Goal: Information Seeking & Learning: Find specific fact

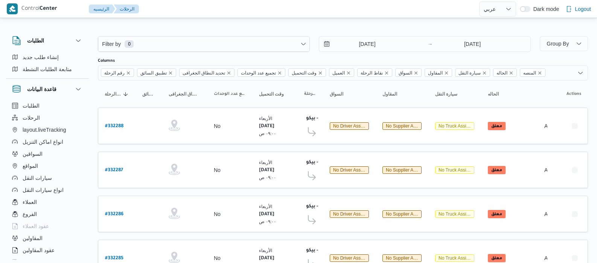
select select "ar"
click at [347, 43] on input "[DATE]" at bounding box center [361, 43] width 85 height 15
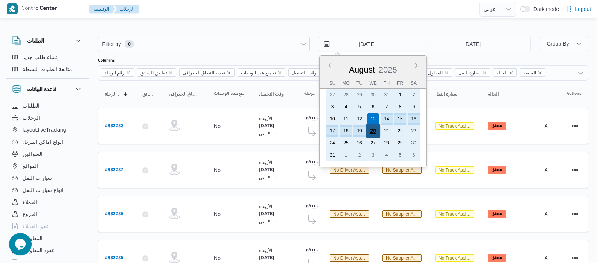
click at [370, 131] on div "20" at bounding box center [373, 131] width 14 height 14
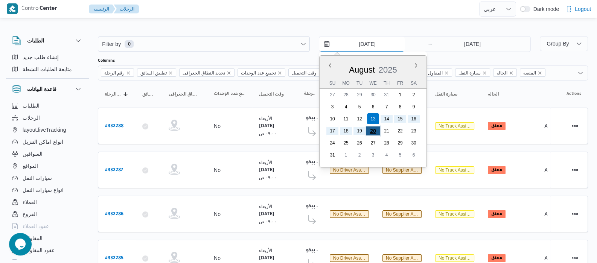
type input "[DATE]"
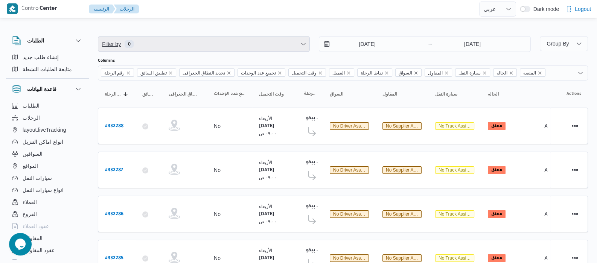
click at [167, 49] on span "Filter by 0" at bounding box center [203, 43] width 211 height 15
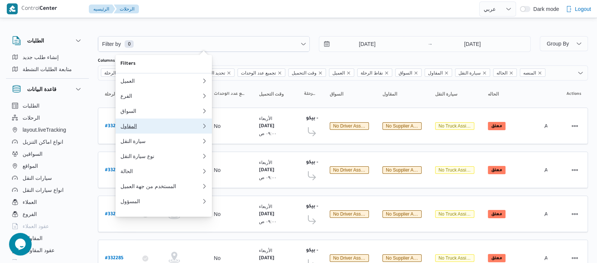
click at [141, 129] on div "المقاول" at bounding box center [160, 126] width 81 height 6
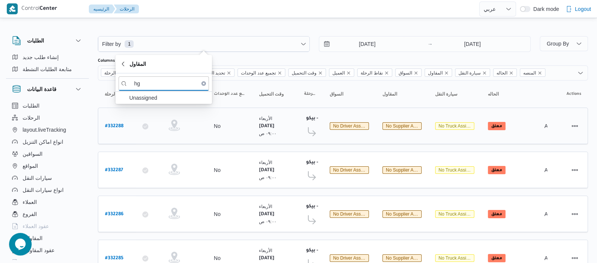
type input "h"
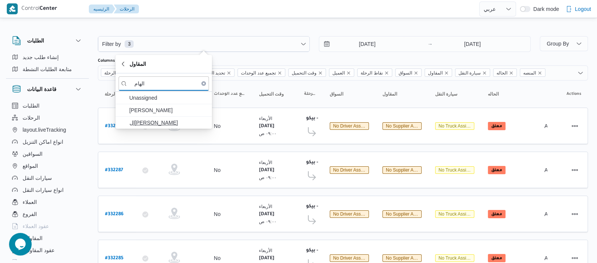
type input "الهام"
click at [148, 121] on span "ال[PERSON_NAME]" at bounding box center [168, 122] width 78 height 9
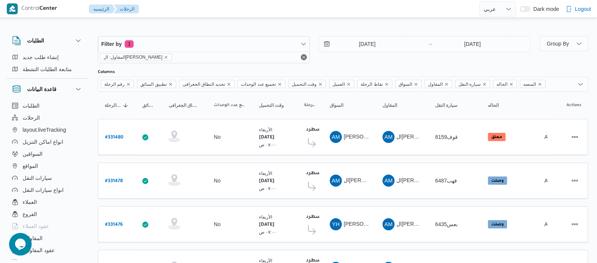
click at [91, 103] on div "الطلبات إنشاء طلب جديد متابعة الطلبات النشطة قاعدة البيانات الطلبات الرحلات lay…" at bounding box center [51, 146] width 90 height 232
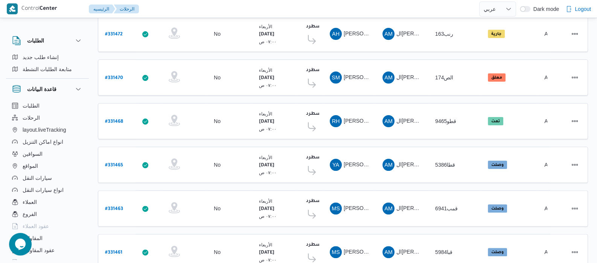
scroll to position [302, 0]
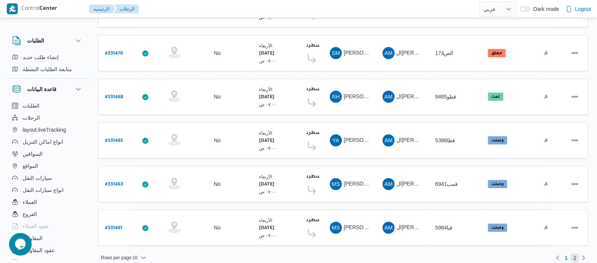
click at [572, 253] on span "2" at bounding box center [574, 257] width 9 height 9
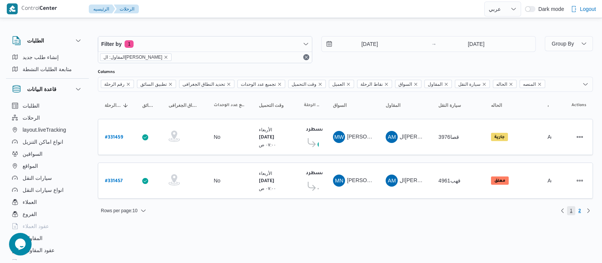
click at [570, 209] on span "1" at bounding box center [571, 210] width 3 height 9
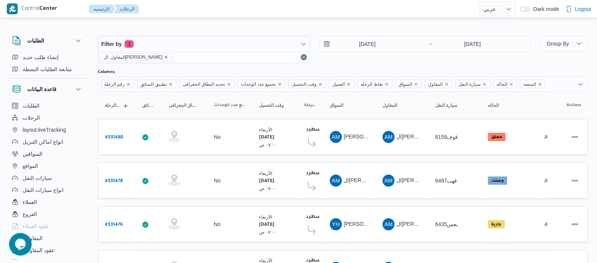
click at [165, 57] on icon "remove selected entity" at bounding box center [166, 57] width 3 height 3
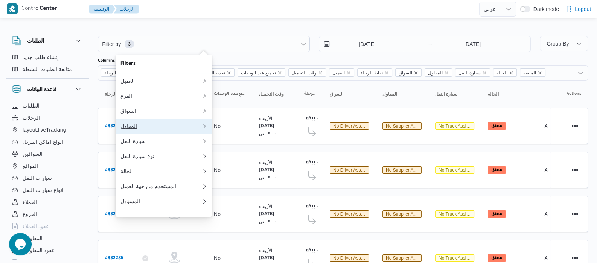
click at [142, 127] on div "المقاول" at bounding box center [159, 126] width 78 height 6
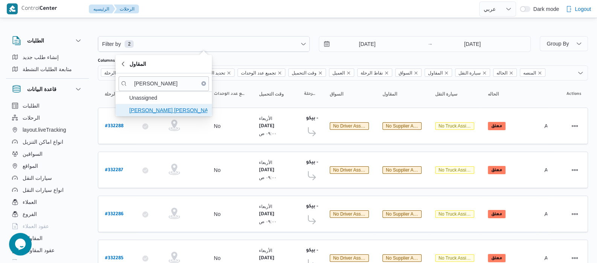
click at [169, 112] on span "[PERSON_NAME] [PERSON_NAME]" at bounding box center [168, 110] width 78 height 9
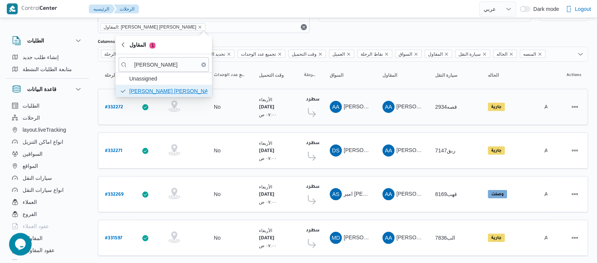
scroll to position [45, 0]
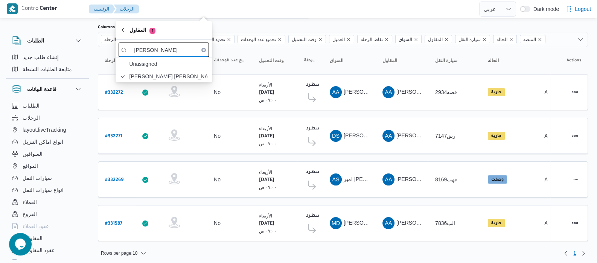
click at [173, 51] on input "[PERSON_NAME]" at bounding box center [163, 49] width 90 height 15
type input "ع"
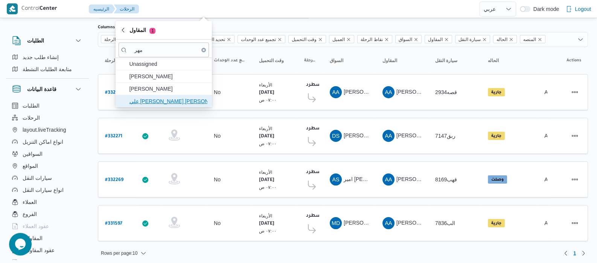
click at [156, 103] on span "علي [PERSON_NAME] [PERSON_NAME]" at bounding box center [168, 101] width 78 height 9
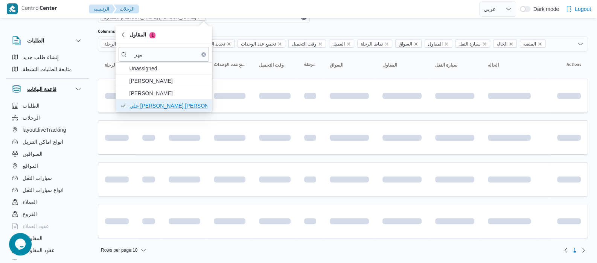
scroll to position [45, 0]
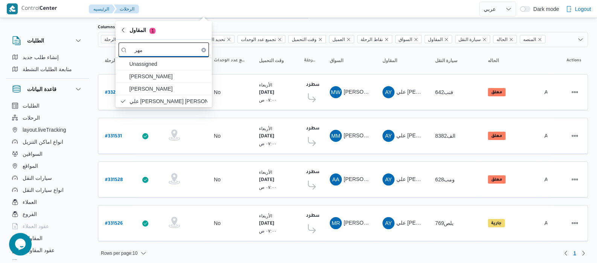
click at [173, 53] on input "مهر" at bounding box center [163, 49] width 90 height 15
type input "م"
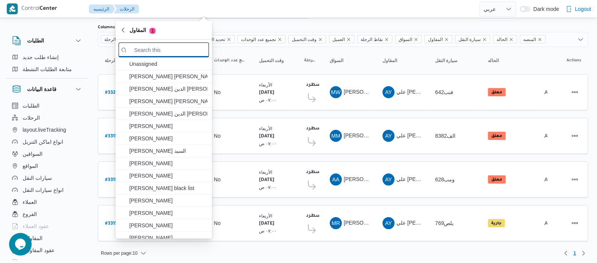
click at [173, 53] on input "search filters" at bounding box center [163, 49] width 90 height 15
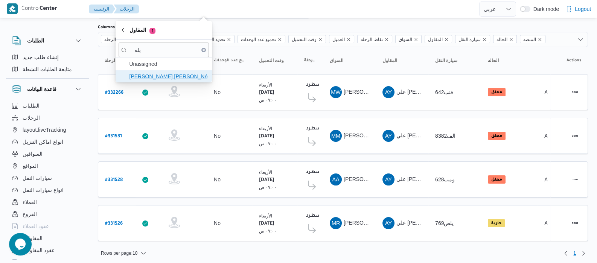
click at [190, 78] on span "[PERSON_NAME] [PERSON_NAME]" at bounding box center [168, 76] width 78 height 9
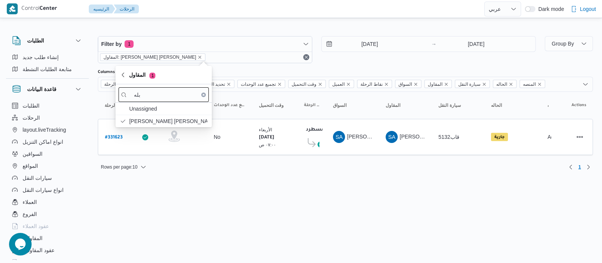
click at [181, 58] on div "المقاول: [PERSON_NAME] [PERSON_NAME]" at bounding box center [205, 57] width 214 height 11
click at [177, 95] on input "بله" at bounding box center [163, 94] width 90 height 15
type input "ب"
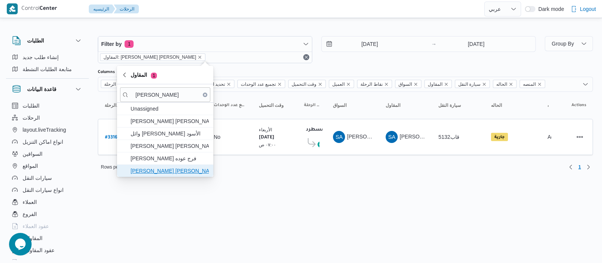
click at [172, 171] on span "[PERSON_NAME] [PERSON_NAME]" at bounding box center [170, 170] width 78 height 9
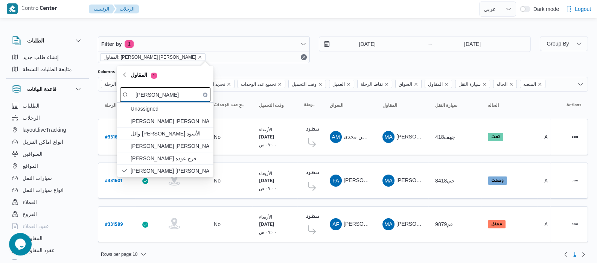
click at [181, 95] on input "[PERSON_NAME]" at bounding box center [165, 94] width 90 height 15
type input "م"
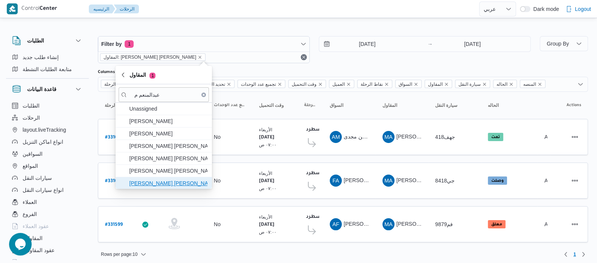
click at [166, 181] on span "[PERSON_NAME] [PERSON_NAME]" at bounding box center [168, 183] width 78 height 9
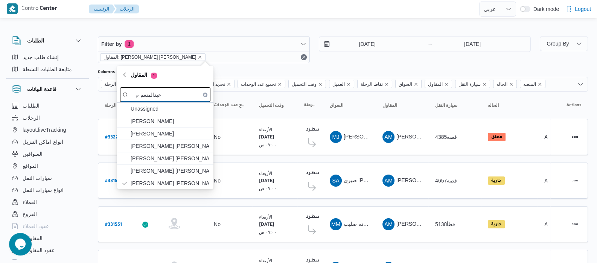
click at [170, 97] on input "عبدالمنعم م" at bounding box center [165, 94] width 90 height 15
type input "ع"
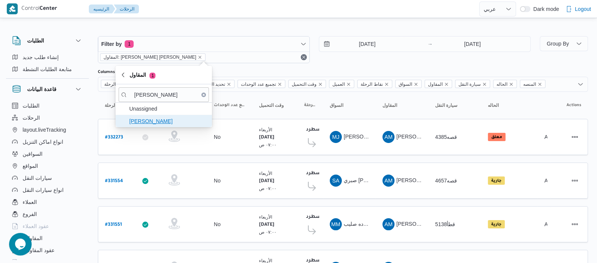
click at [179, 125] on span "[PERSON_NAME]" at bounding box center [168, 121] width 78 height 9
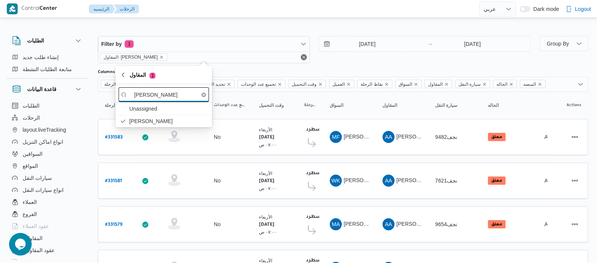
click at [178, 97] on input "[PERSON_NAME]" at bounding box center [163, 94] width 90 height 15
type input "ع"
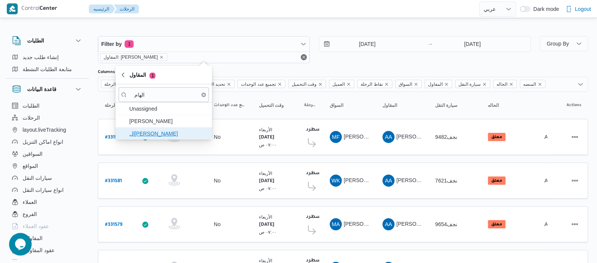
click at [141, 135] on span "ال[PERSON_NAME]" at bounding box center [168, 133] width 78 height 9
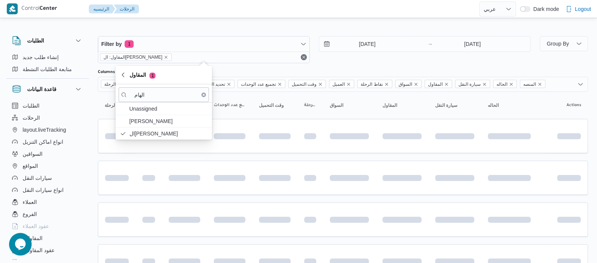
click at [87, 98] on div "قاعدة البيانات" at bounding box center [47, 89] width 83 height 21
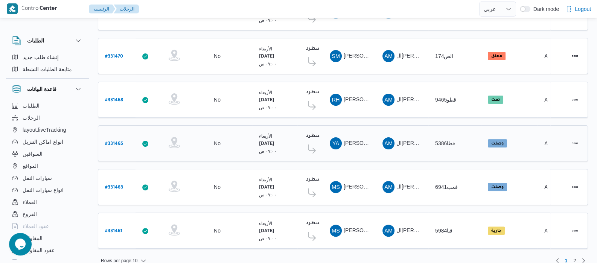
scroll to position [302, 0]
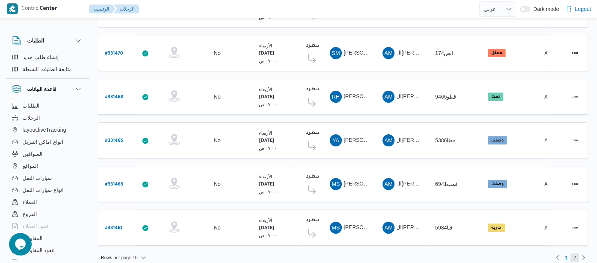
click at [575, 253] on span "2" at bounding box center [574, 257] width 3 height 9
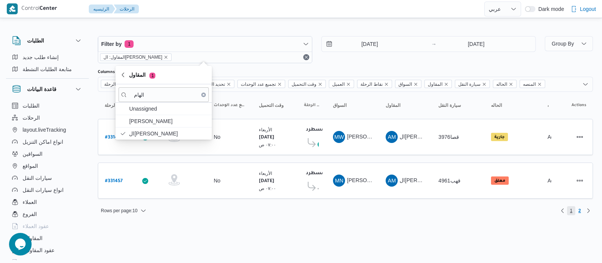
click at [572, 211] on span "1" at bounding box center [571, 210] width 3 height 9
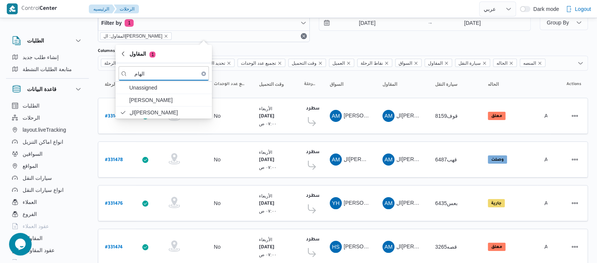
scroll to position [20, 0]
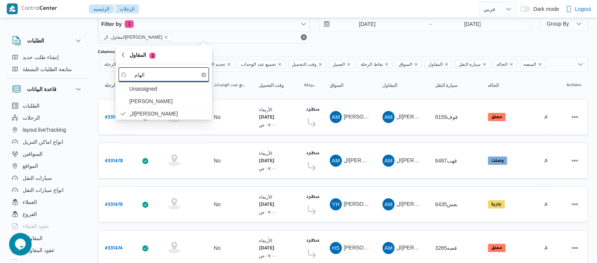
click at [173, 79] on input "الهام" at bounding box center [163, 74] width 90 height 15
type input "ا"
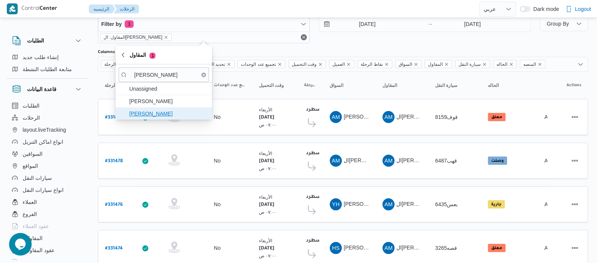
click at [171, 113] on span "[PERSON_NAME]" at bounding box center [168, 113] width 78 height 9
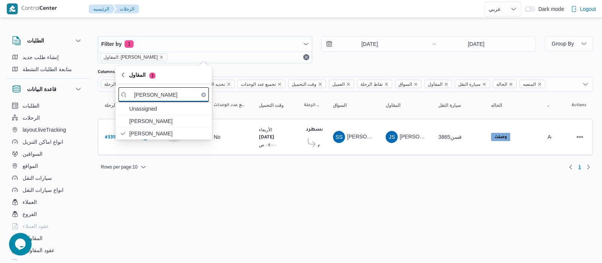
click at [173, 98] on input "[PERSON_NAME]" at bounding box center [163, 94] width 90 height 15
type input "ج"
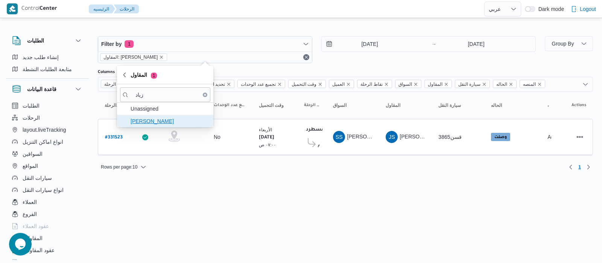
click at [167, 121] on span "[PERSON_NAME]" at bounding box center [170, 121] width 78 height 9
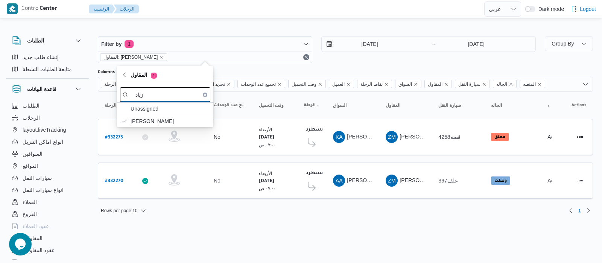
click at [175, 96] on input "زياد" at bounding box center [165, 94] width 90 height 15
type input "ز"
type input "الهام"
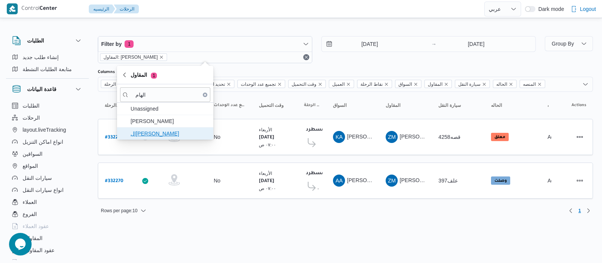
click at [159, 135] on span "ال[PERSON_NAME]" at bounding box center [170, 133] width 78 height 9
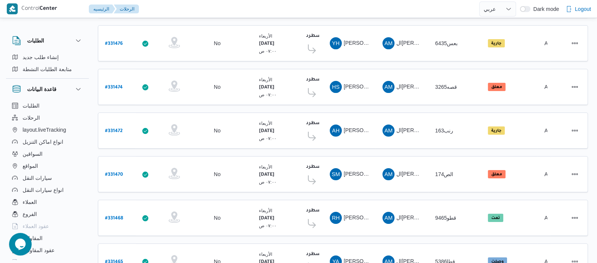
scroll to position [188, 0]
